Goal: Transaction & Acquisition: Purchase product/service

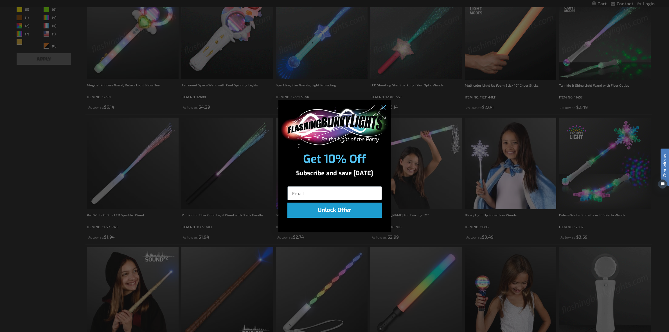
scroll to position [135, 0]
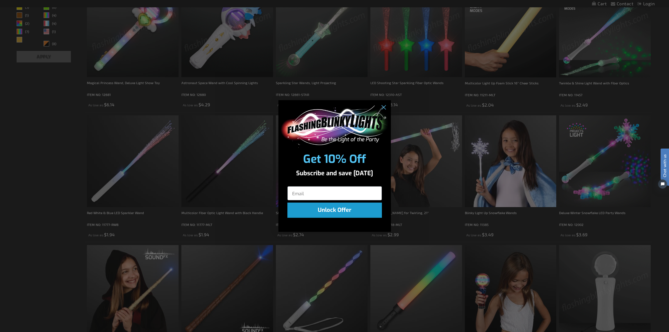
click at [32, 244] on div "Close dialog Get 10% Off Subscribe and save [DATE] Unlock Offer Submit" at bounding box center [334, 166] width 669 height 332
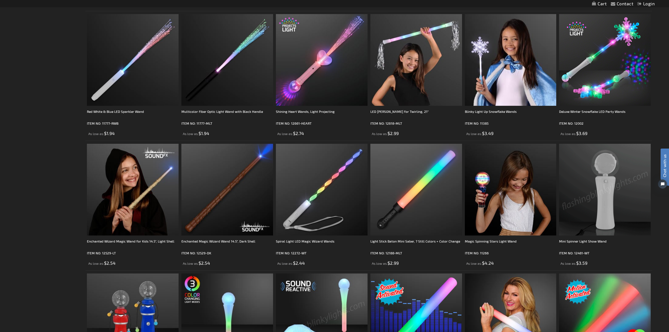
scroll to position [232, 0]
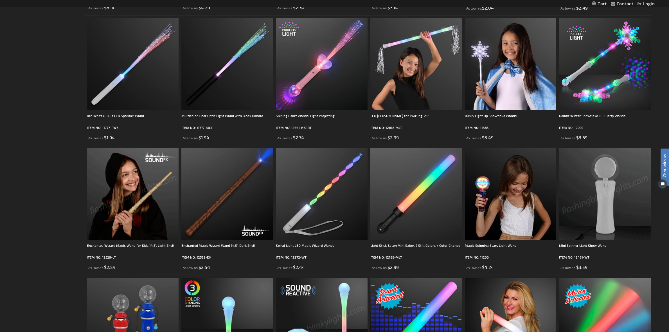
click at [131, 207] on img at bounding box center [133, 194] width 92 height 92
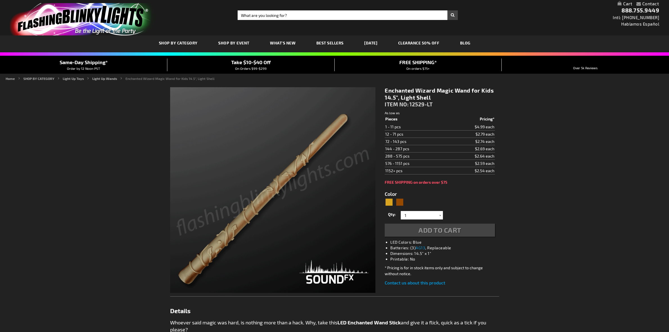
type input "5633"
